Goal: Task Accomplishment & Management: Manage account settings

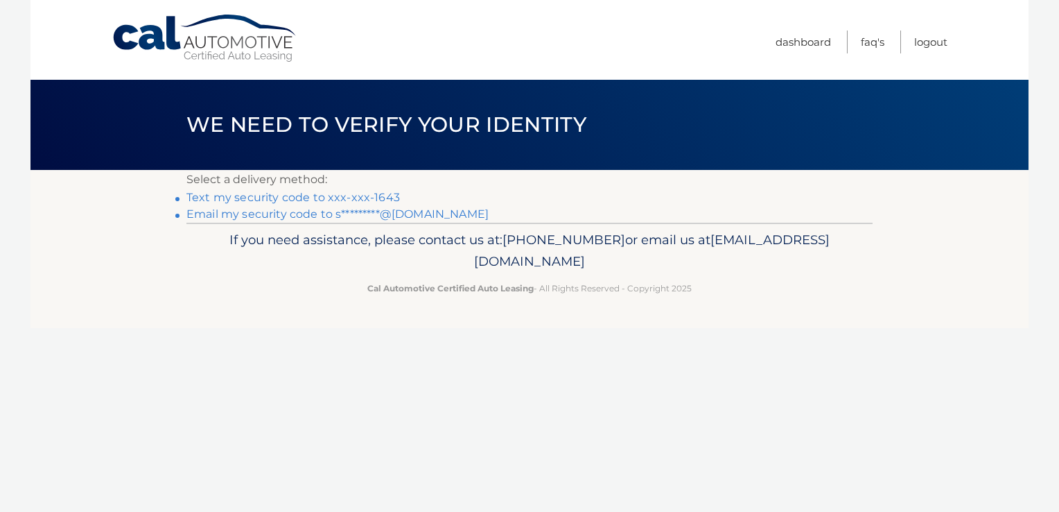
click at [369, 195] on link "Text my security code to xxx-xxx-1643" at bounding box center [293, 197] width 214 height 13
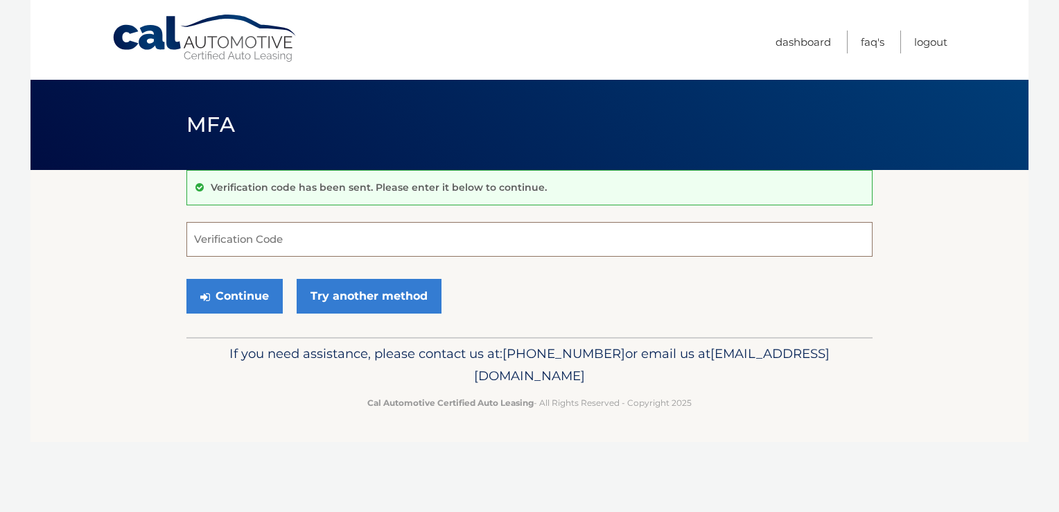
click at [230, 235] on input "Verification Code" at bounding box center [529, 239] width 686 height 35
type input "290965"
click at [255, 290] on button "Continue" at bounding box center [234, 296] width 96 height 35
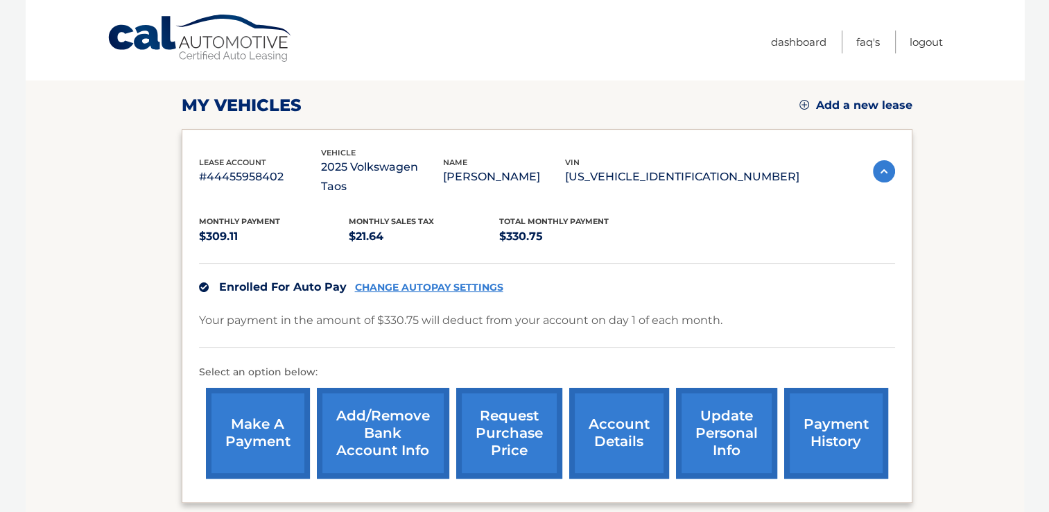
scroll to position [208, 0]
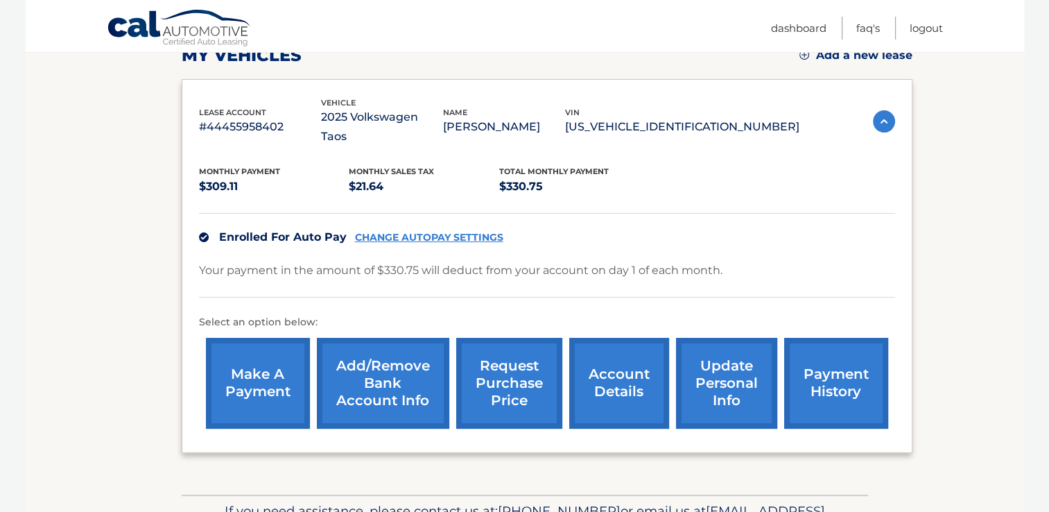
click at [842, 372] on link "payment history" at bounding box center [836, 383] width 104 height 91
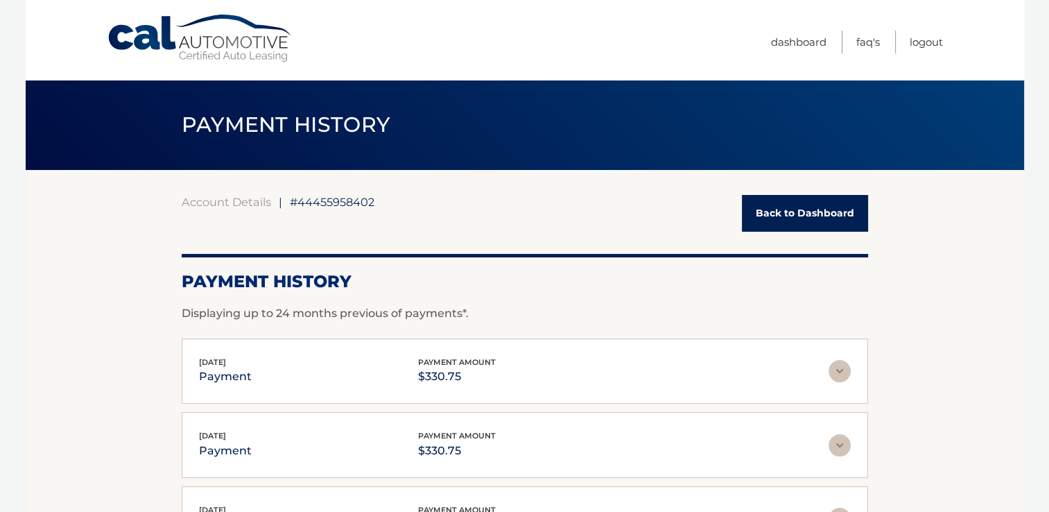
click at [780, 217] on link "Back to Dashboard" at bounding box center [805, 213] width 126 height 37
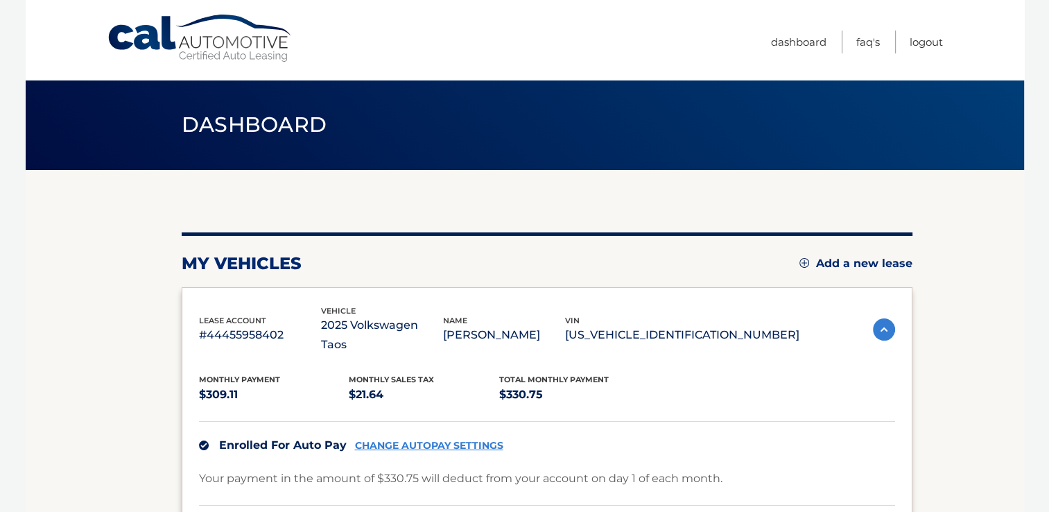
scroll to position [277, 0]
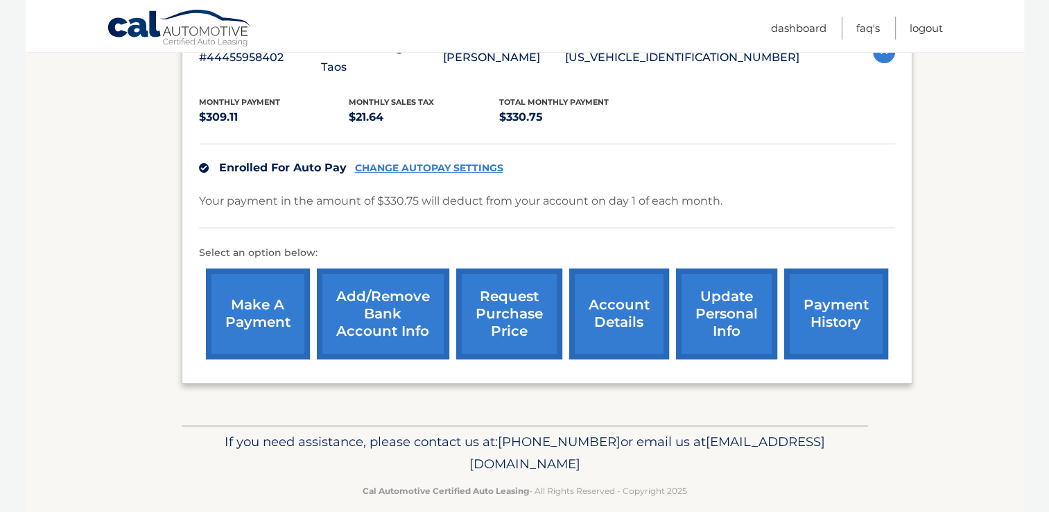
click at [804, 312] on link "payment history" at bounding box center [836, 313] width 104 height 91
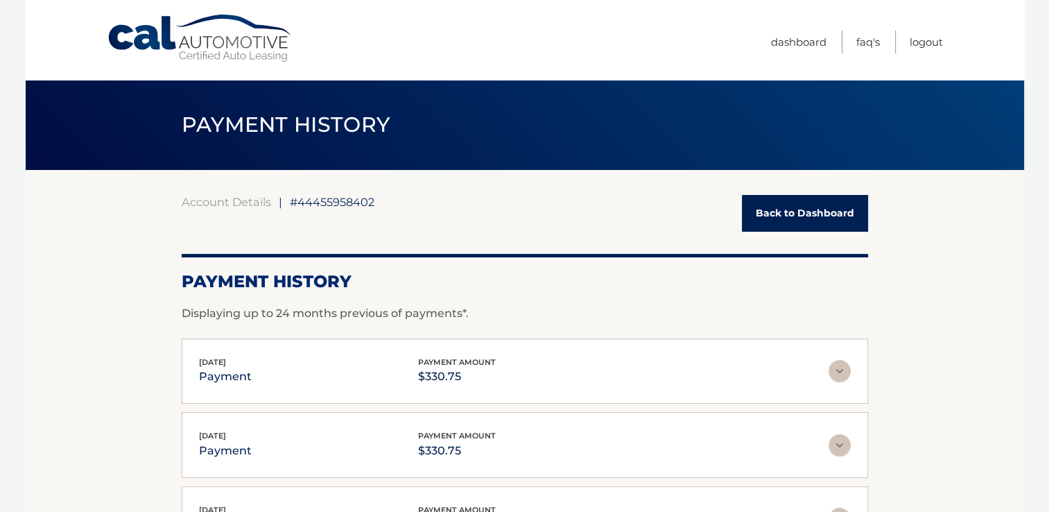
click at [829, 222] on link "Back to Dashboard" at bounding box center [805, 213] width 126 height 37
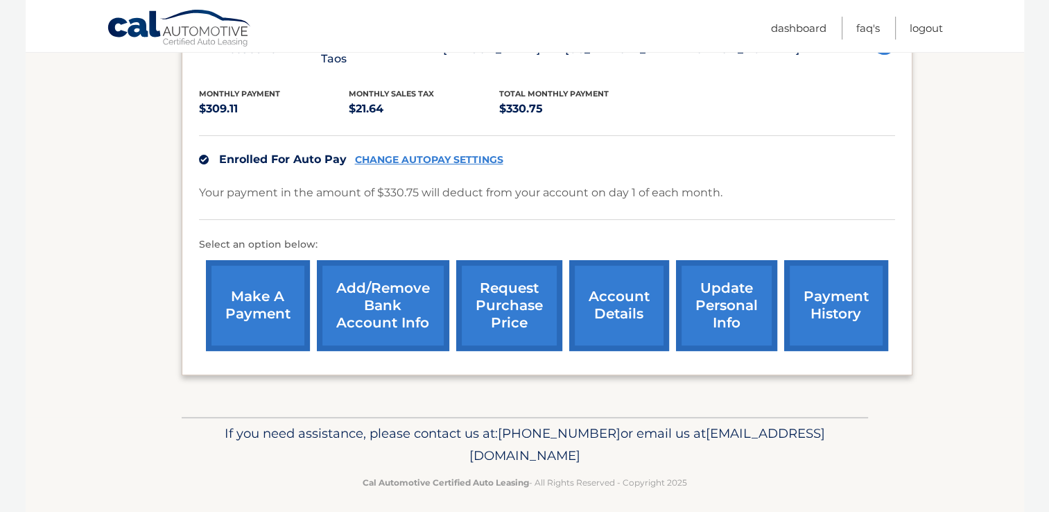
scroll to position [293, 0]
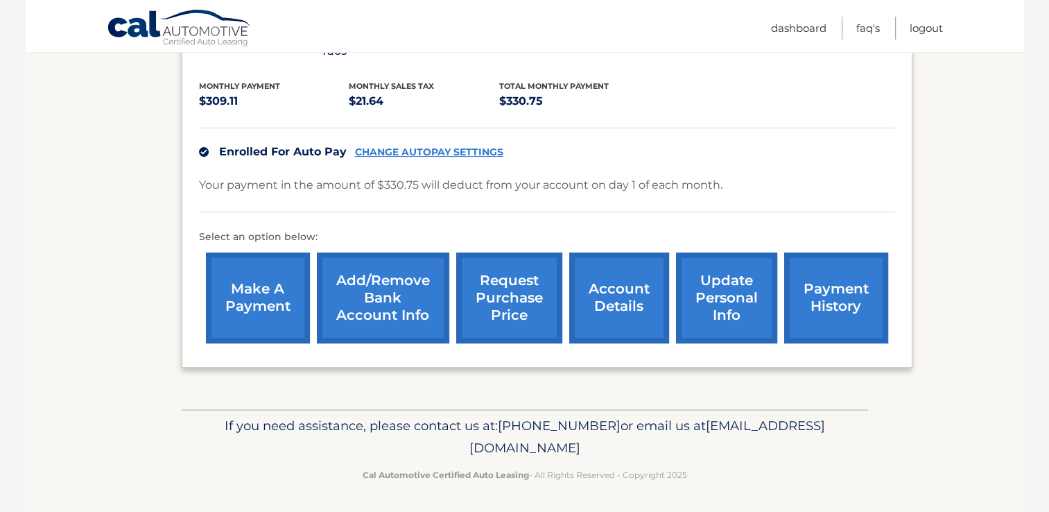
click at [596, 306] on link "account details" at bounding box center [619, 297] width 100 height 91
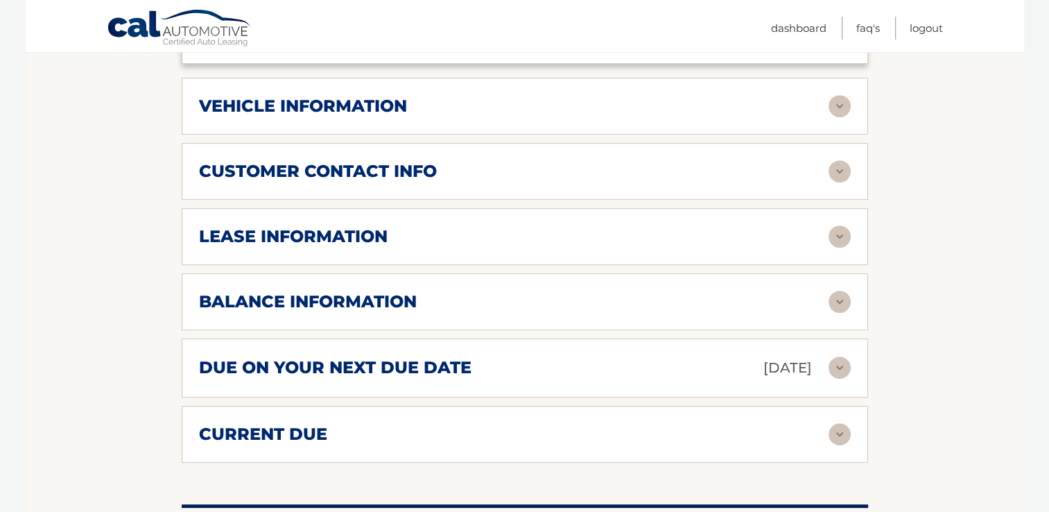
scroll to position [624, 0]
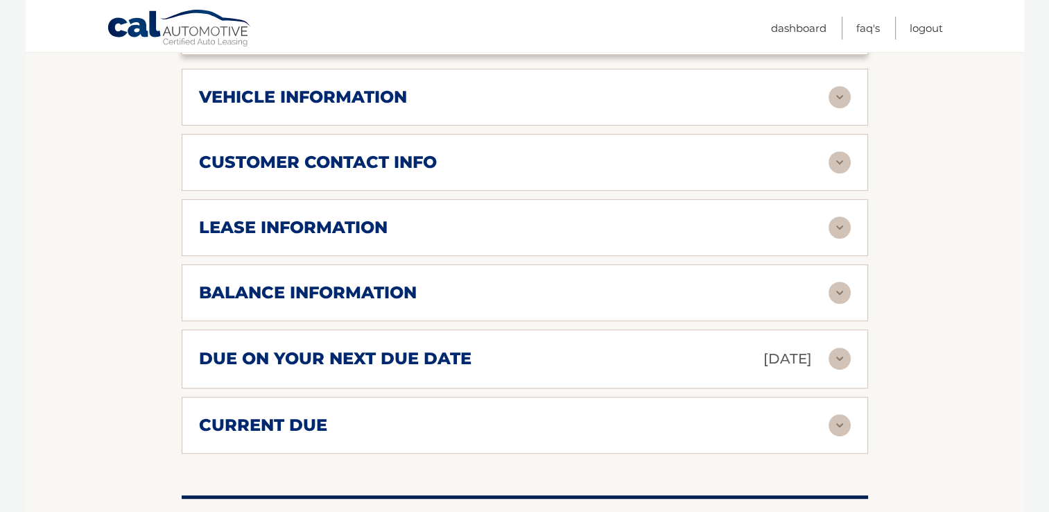
click at [840, 290] on img at bounding box center [839, 292] width 22 height 22
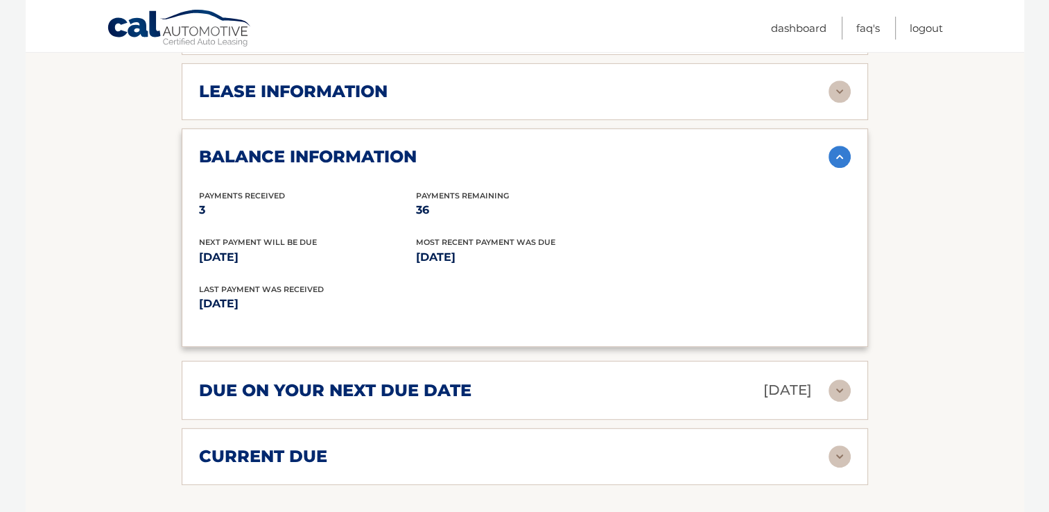
scroll to position [763, 0]
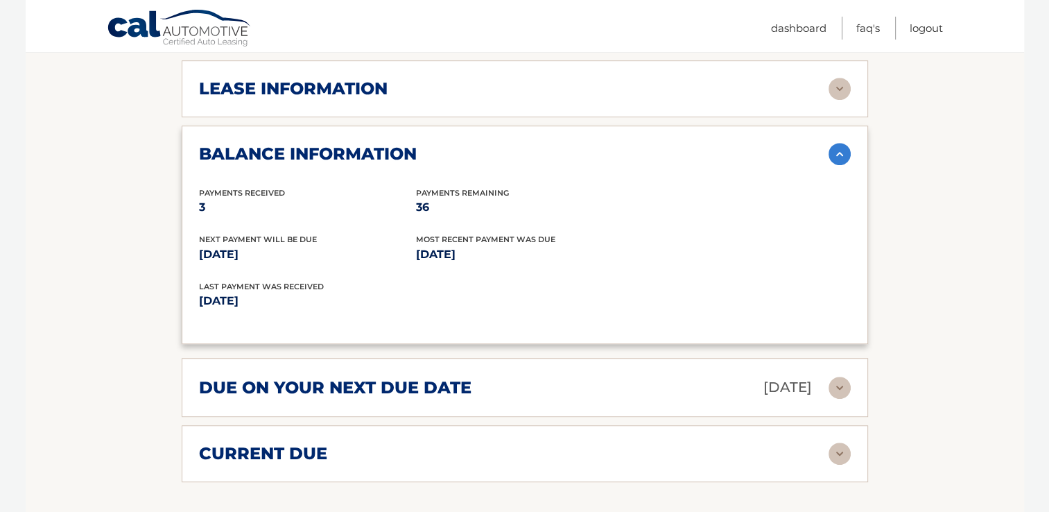
click at [841, 381] on img at bounding box center [839, 387] width 22 height 22
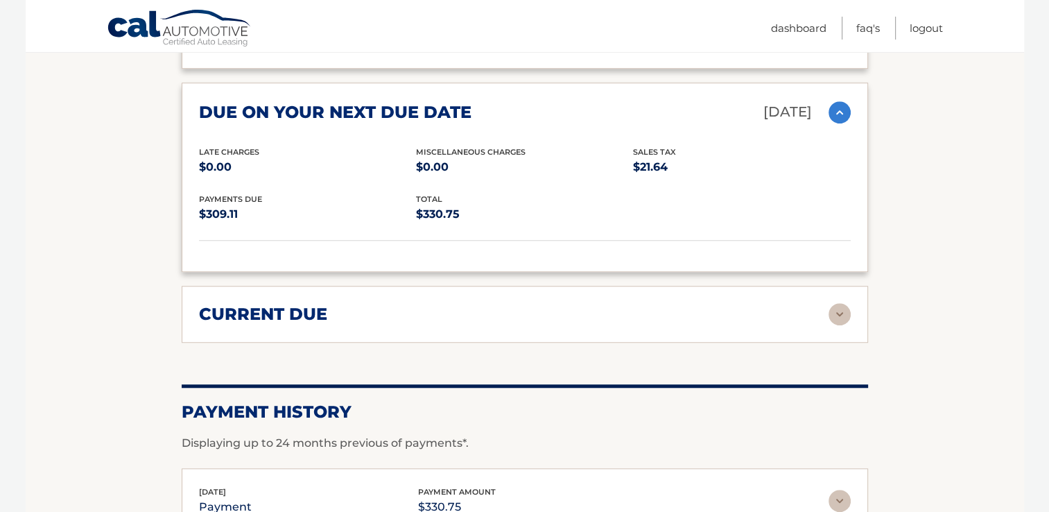
scroll to position [1040, 0]
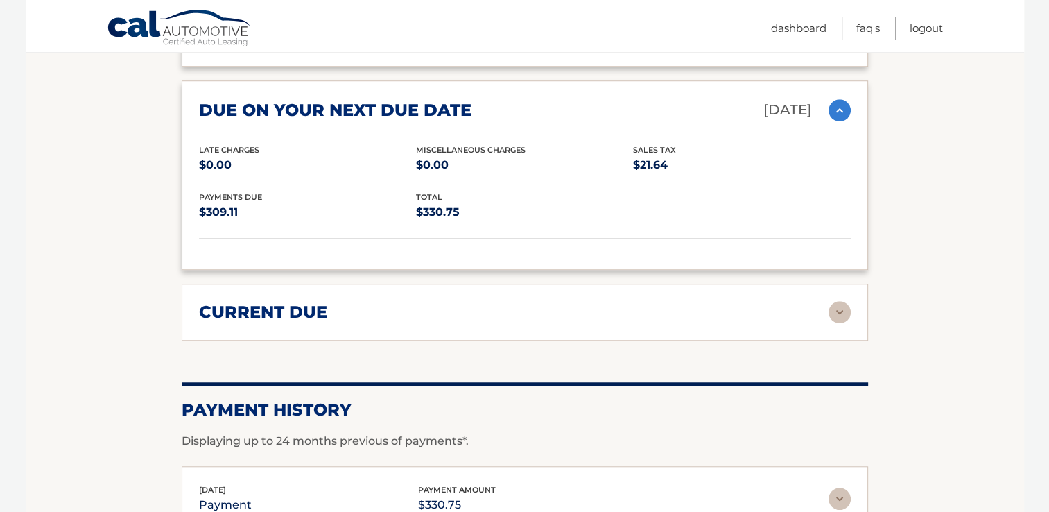
click at [837, 301] on img at bounding box center [839, 312] width 22 height 22
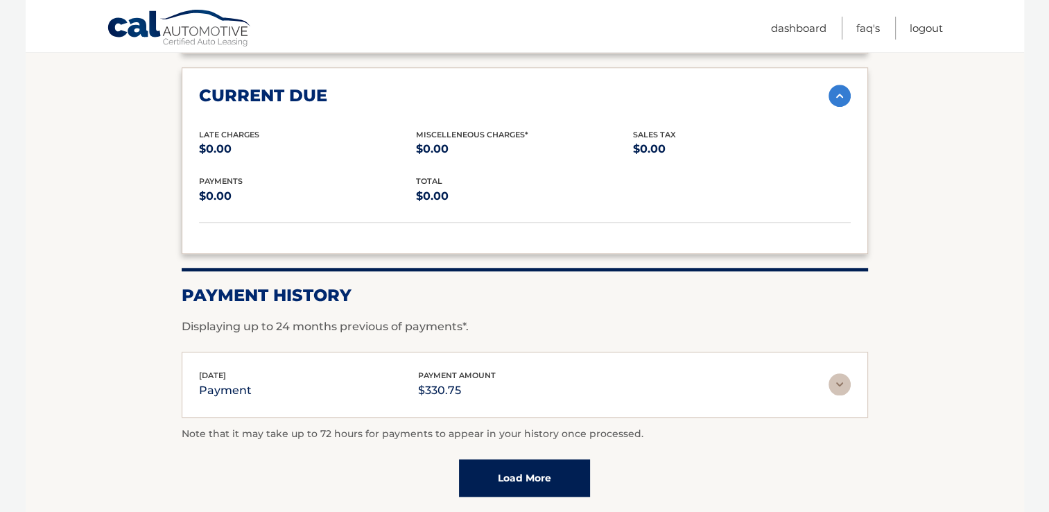
scroll to position [1366, 0]
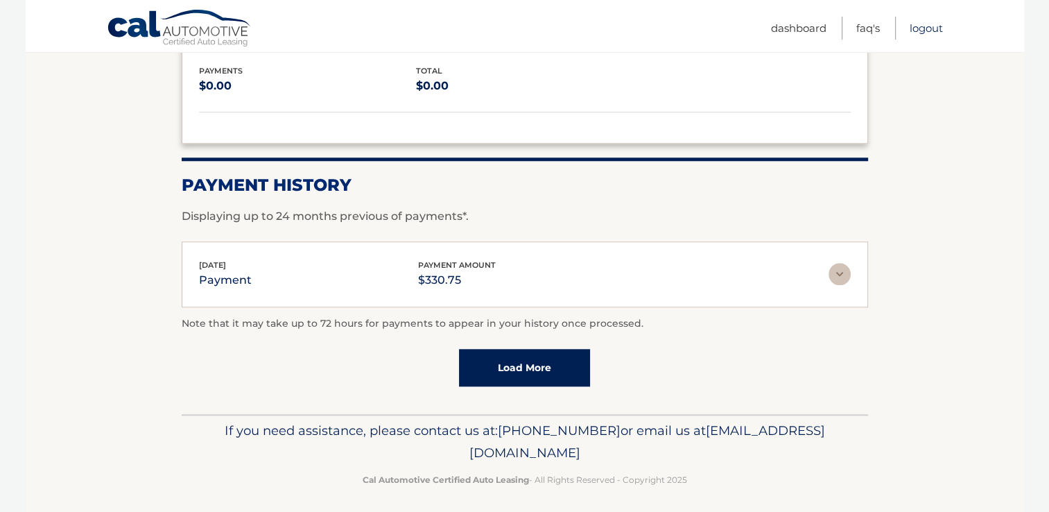
click at [925, 33] on link "Logout" at bounding box center [925, 28] width 33 height 23
